Goal: Information Seeking & Learning: Learn about a topic

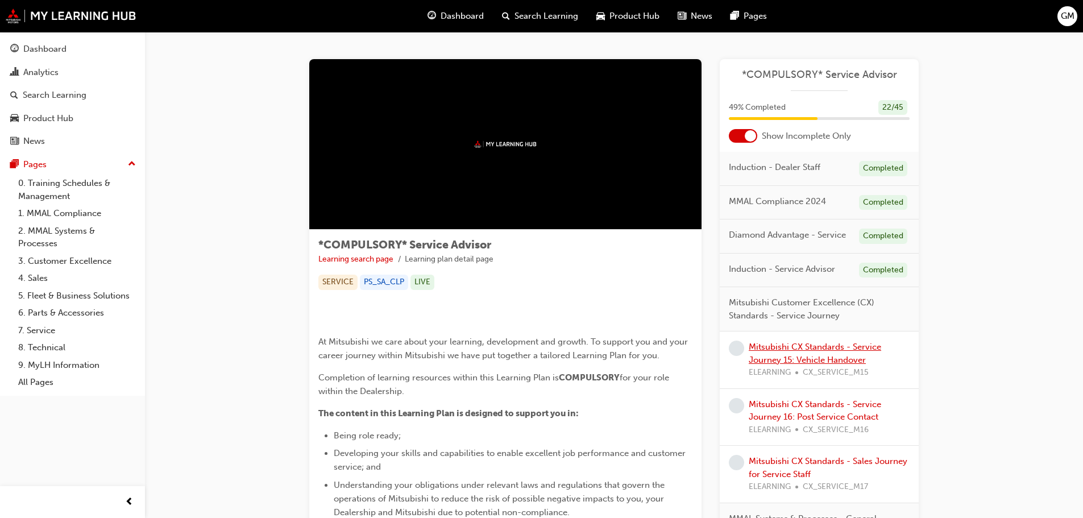
drag, startPoint x: 0, startPoint y: 0, endPoint x: 790, endPoint y: 346, distance: 862.8
click at [790, 346] on link "Mitsubishi CX Standards - Service Journey 15: Vehicle Handover" at bounding box center [815, 353] width 132 height 23
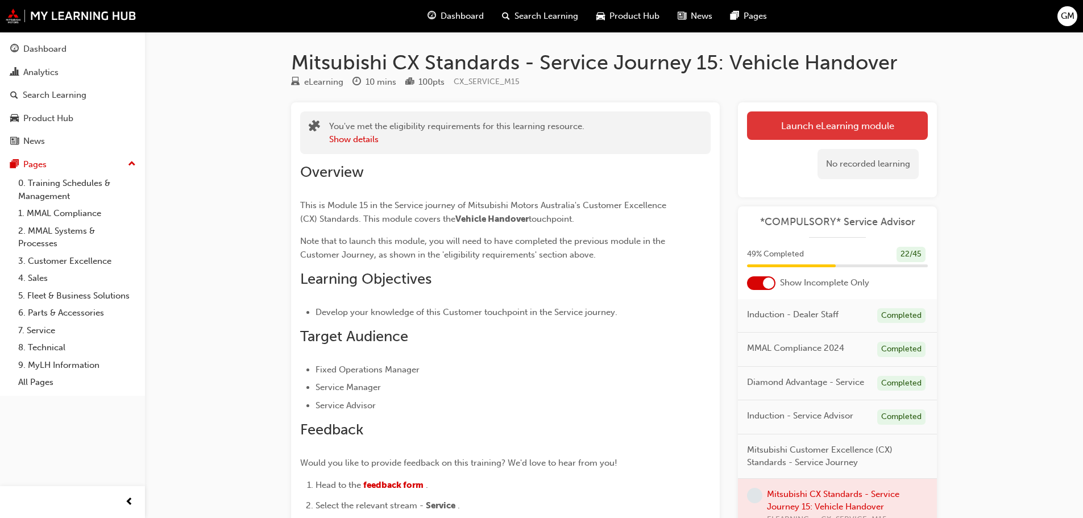
click at [859, 139] on link "Launch eLearning module" at bounding box center [837, 125] width 181 height 28
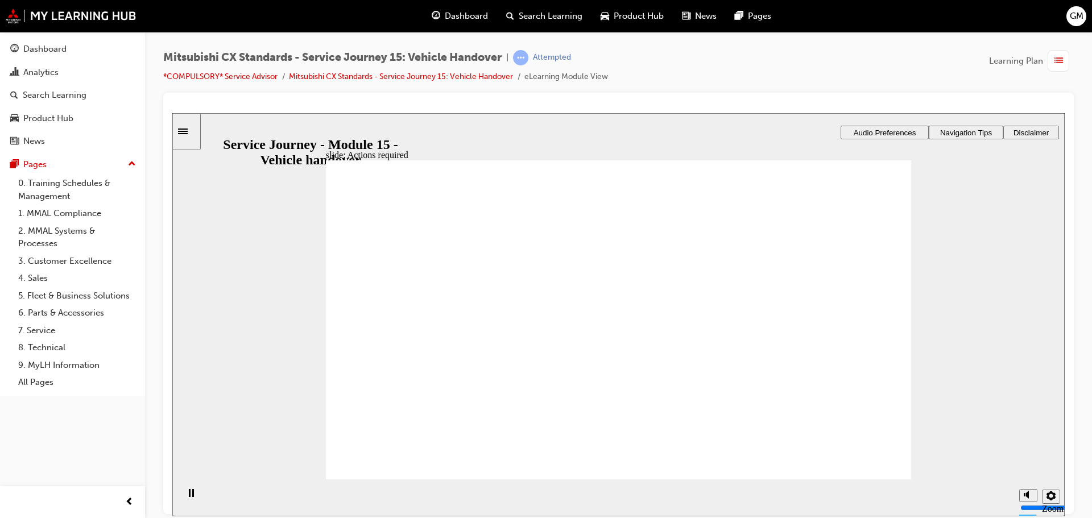
drag, startPoint x: 604, startPoint y: 376, endPoint x: 608, endPoint y: 388, distance: 12.6
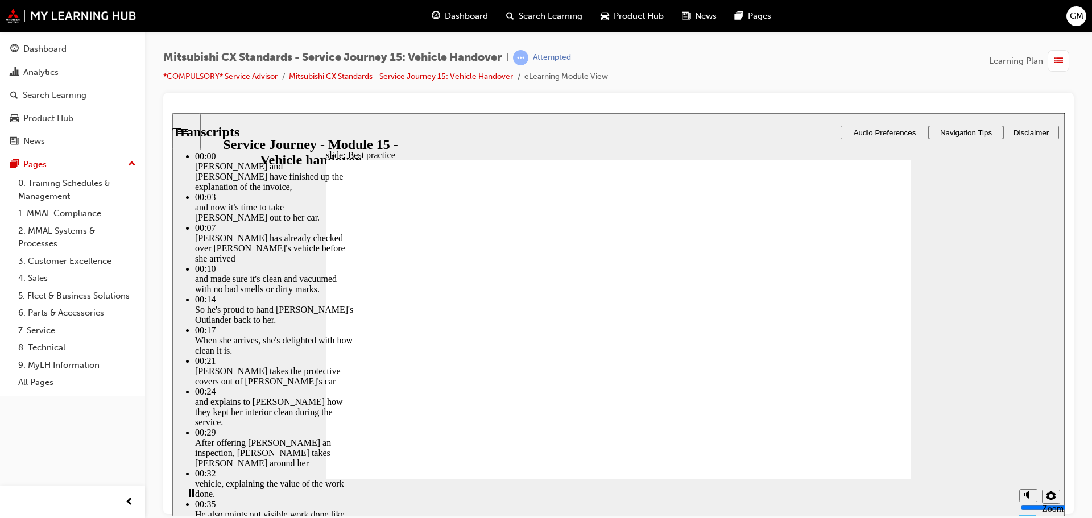
type input "119"
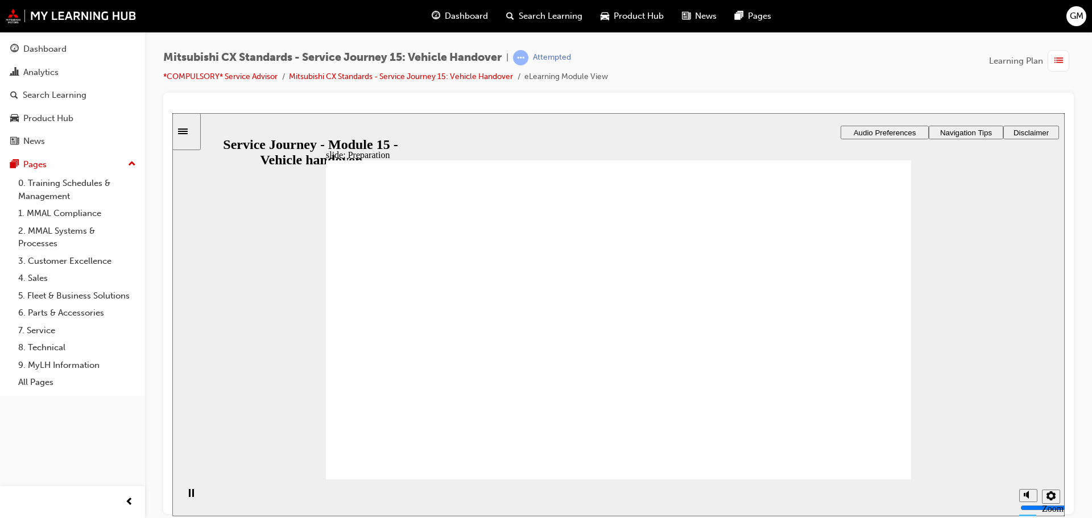
drag, startPoint x: 451, startPoint y: 336, endPoint x: 561, endPoint y: 336, distance: 110.3
drag, startPoint x: 448, startPoint y: 354, endPoint x: 582, endPoint y: 398, distance: 140.6
drag, startPoint x: 553, startPoint y: 386, endPoint x: 831, endPoint y: 283, distance: 297.0
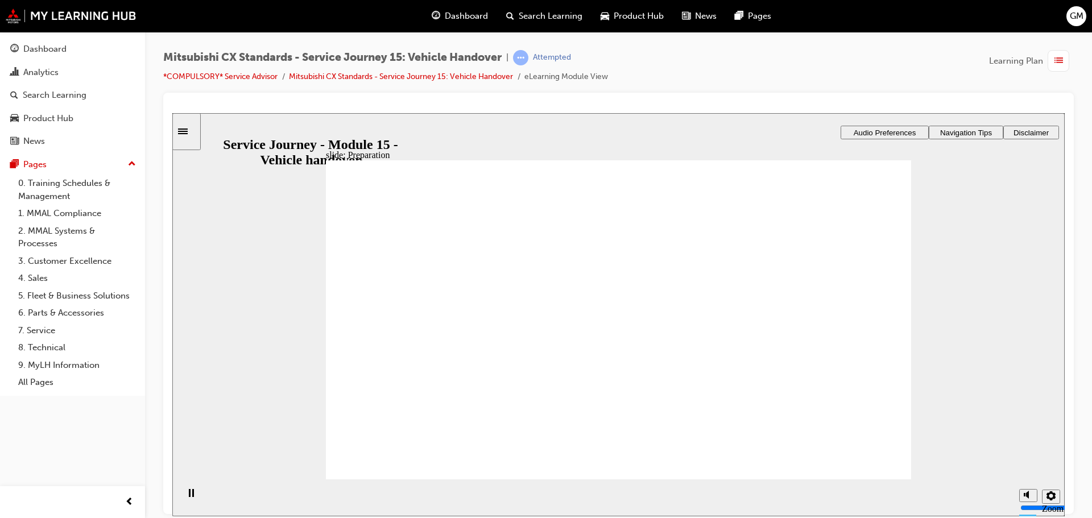
checkbox input "true"
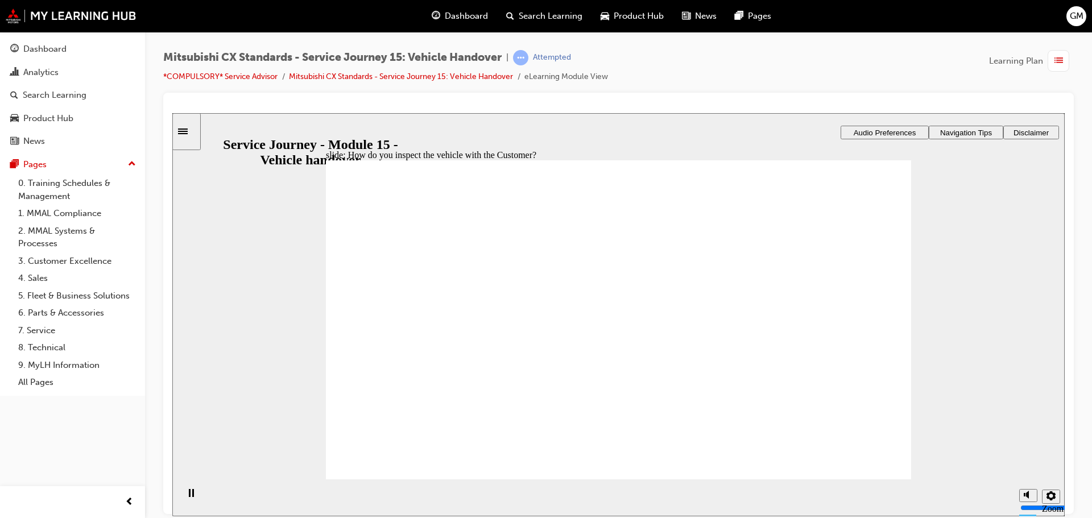
checkbox input "true"
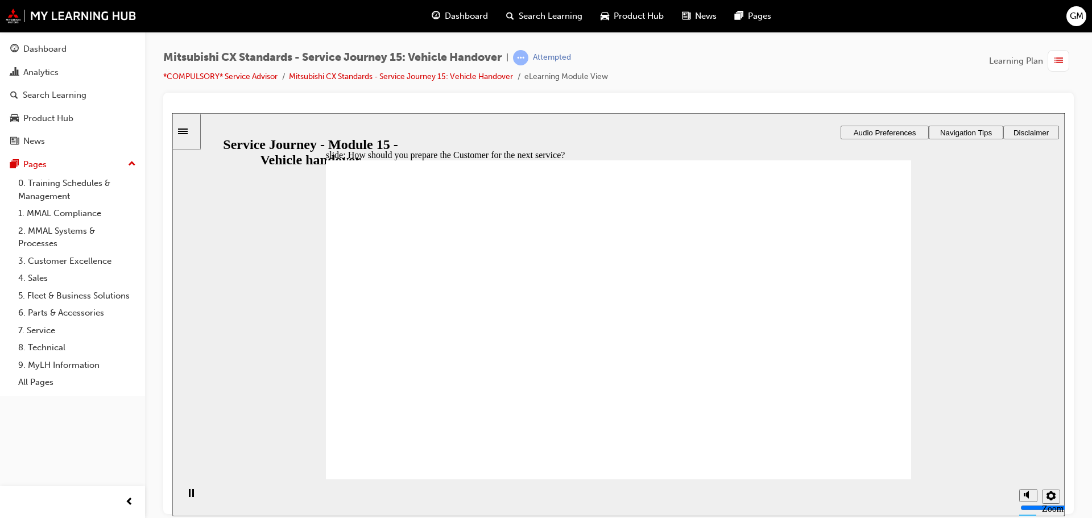
drag, startPoint x: 542, startPoint y: 314, endPoint x: 532, endPoint y: 287, distance: 29.4
checkbox input "true"
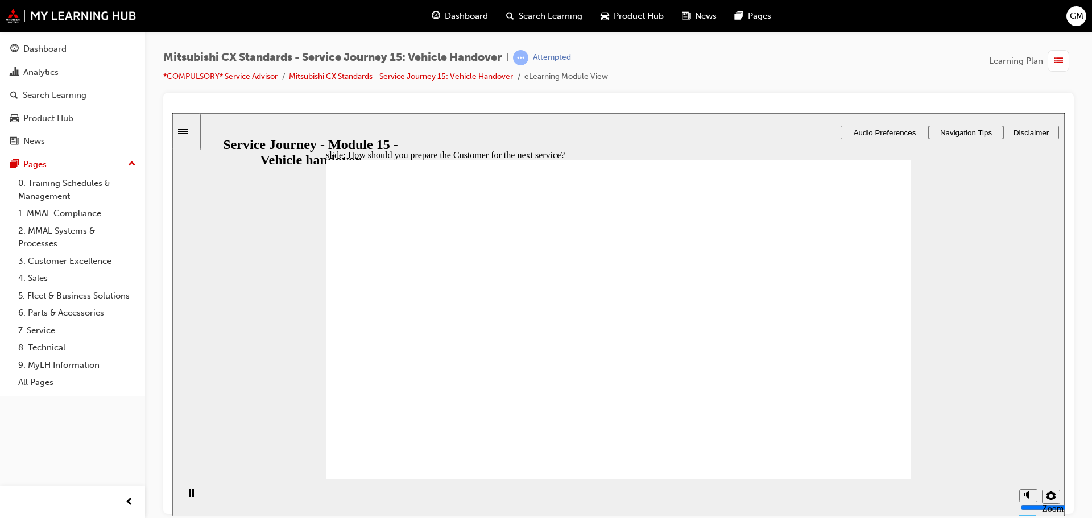
drag, startPoint x: 421, startPoint y: 366, endPoint x: 795, endPoint y: 312, distance: 377.4
drag, startPoint x: 446, startPoint y: 360, endPoint x: 578, endPoint y: 339, distance: 134.1
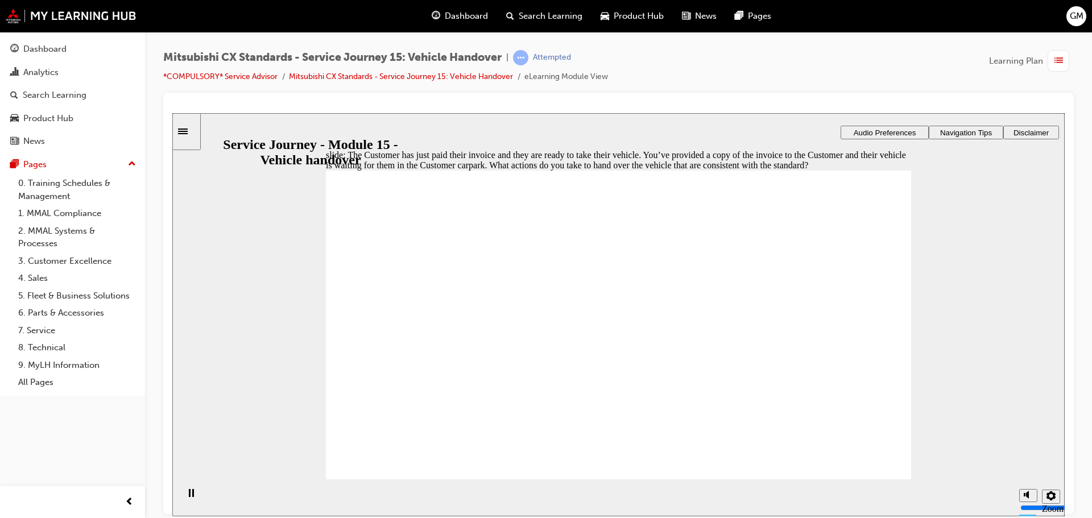
checkbox input "true"
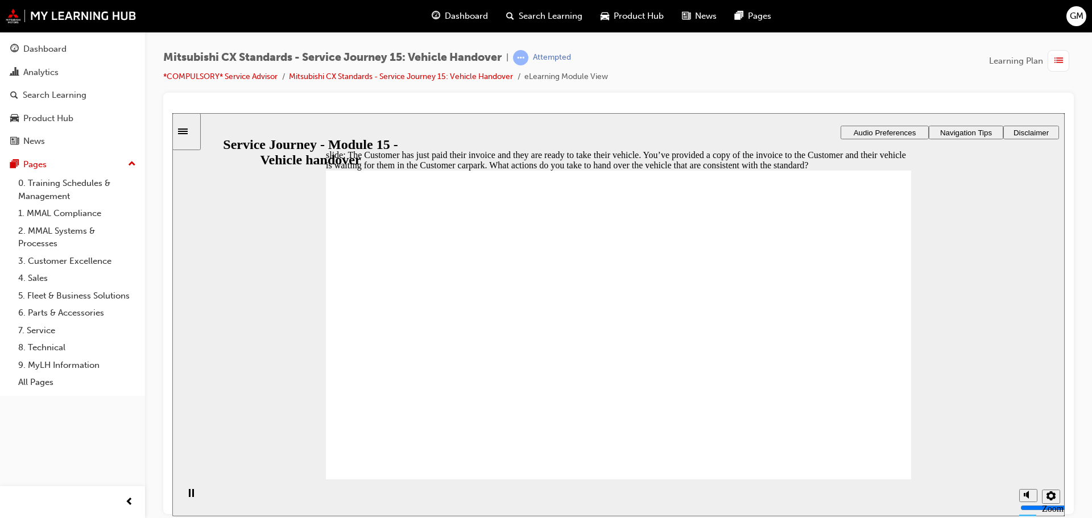
drag, startPoint x: 849, startPoint y: 445, endPoint x: 856, endPoint y: 454, distance: 11.4
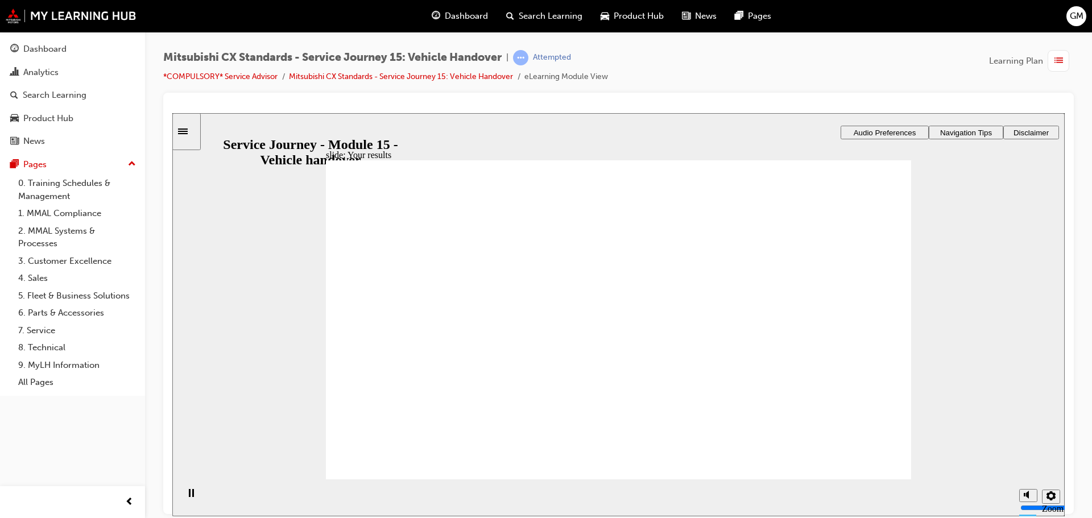
drag, startPoint x: 415, startPoint y: 321, endPoint x: 519, endPoint y: 329, distance: 104.4
drag, startPoint x: 501, startPoint y: 326, endPoint x: 660, endPoint y: 349, distance: 160.8
drag, startPoint x: 480, startPoint y: 355, endPoint x: 871, endPoint y: 371, distance: 391.5
drag, startPoint x: 509, startPoint y: 337, endPoint x: 586, endPoint y: 371, distance: 83.2
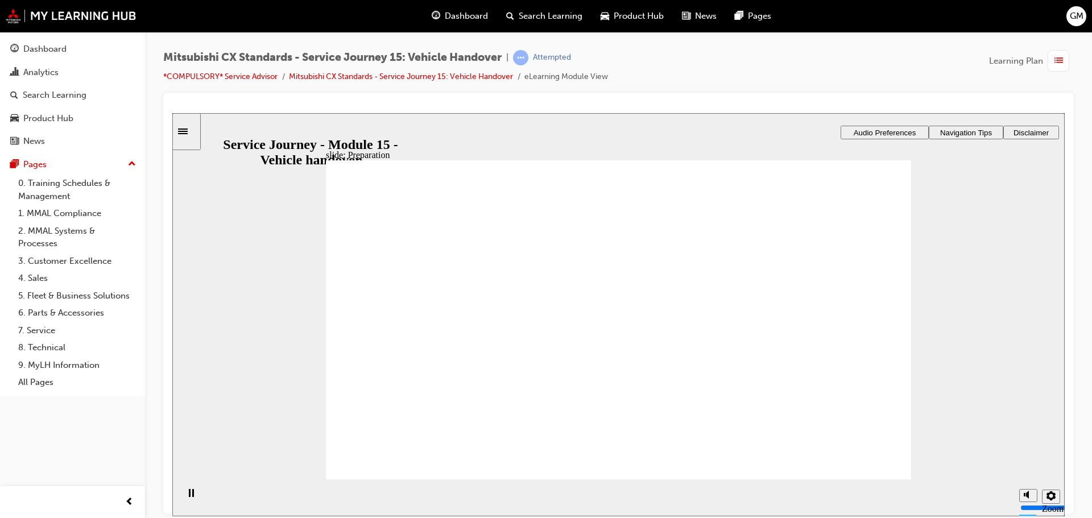
checkbox input "true"
drag, startPoint x: 429, startPoint y: 287, endPoint x: 426, endPoint y: 279, distance: 8.3
checkbox input "true"
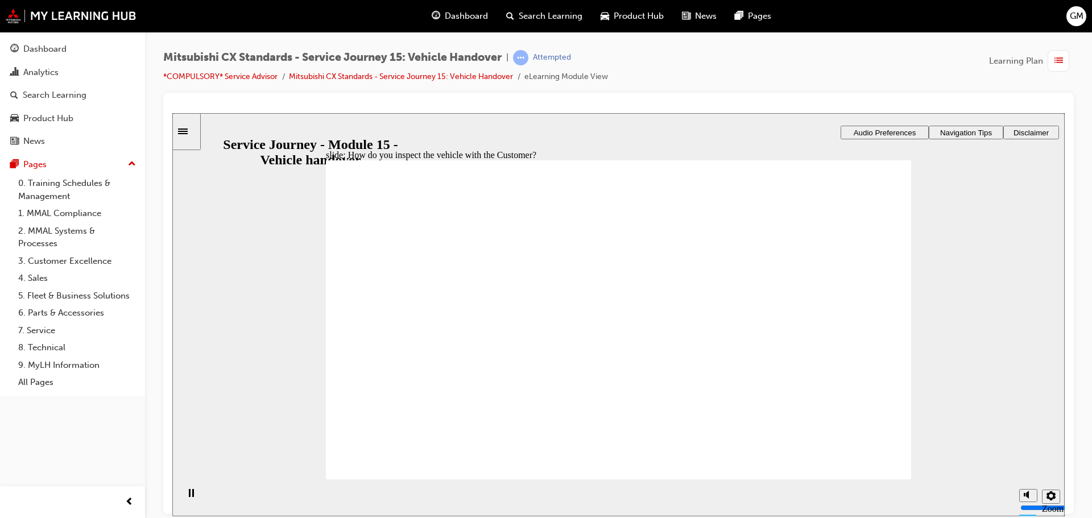
checkbox input "true"
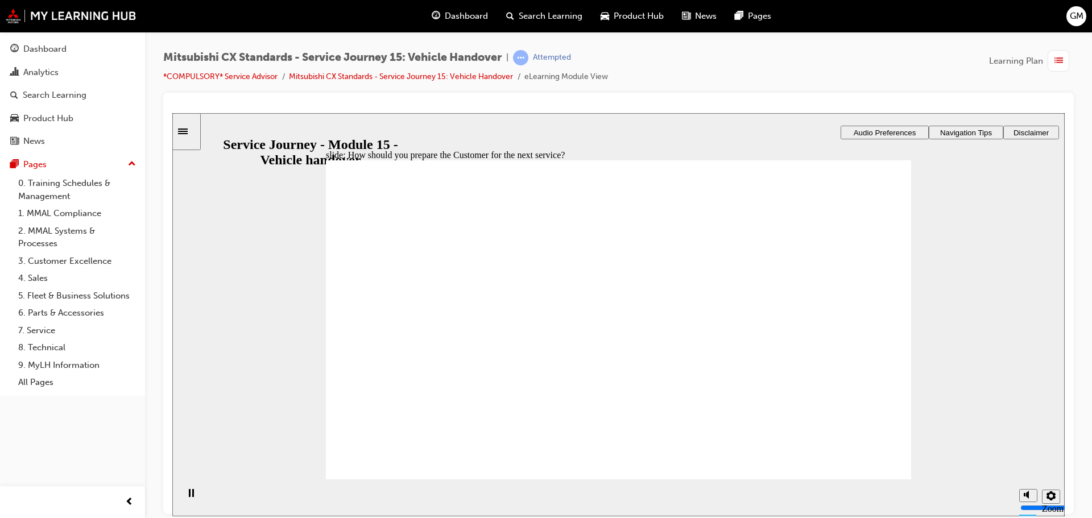
checkbox input "true"
